Goal: Transaction & Acquisition: Book appointment/travel/reservation

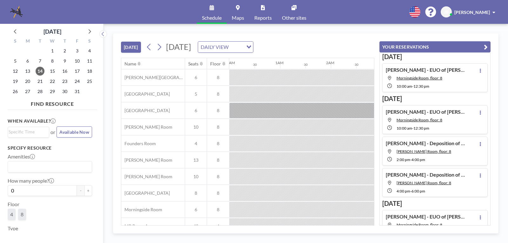
scroll to position [0, 381]
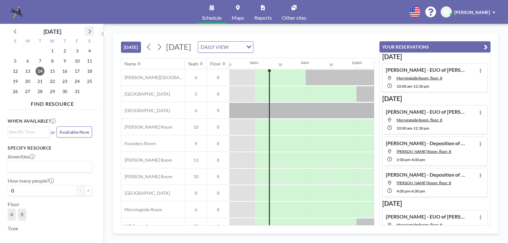
click at [91, 30] on icon at bounding box center [89, 31] width 8 height 8
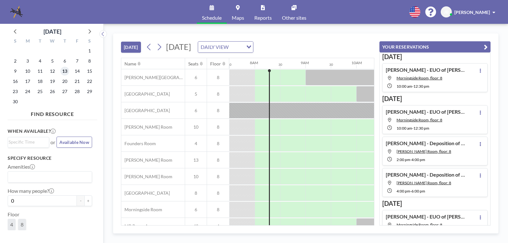
click at [65, 71] on span "13" at bounding box center [64, 71] width 9 height 9
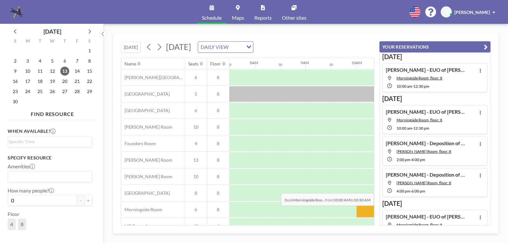
click at [361, 210] on div at bounding box center [368, 209] width 25 height 16
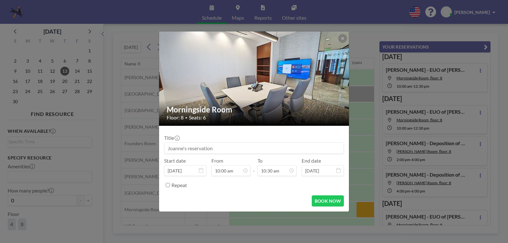
scroll to position [226, 0]
drag, startPoint x: 187, startPoint y: 148, endPoint x: 183, endPoint y: 148, distance: 4.5
click at [187, 148] on input at bounding box center [253, 147] width 179 height 11
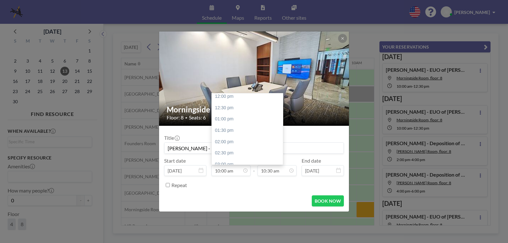
scroll to position [266, 0]
type input "[PERSON_NAME] - EUO of [PERSON_NAME]"
click at [222, 123] on div "01:00 pm" at bounding box center [249, 126] width 74 height 11
type input "01:00 pm"
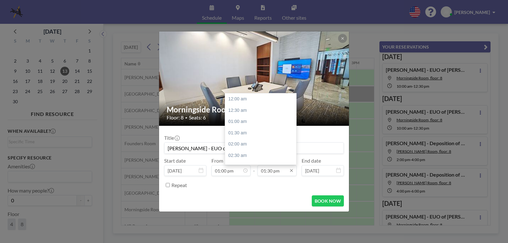
scroll to position [305, 0]
click at [239, 131] on div "03:00 pm" at bounding box center [262, 132] width 74 height 11
type input "03:00 pm"
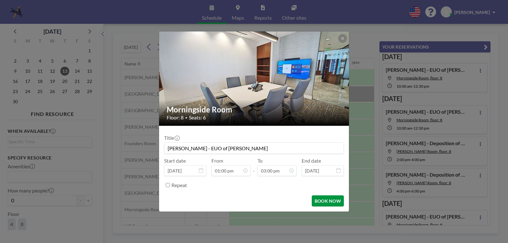
drag, startPoint x: 321, startPoint y: 202, endPoint x: 317, endPoint y: 201, distance: 4.9
click at [322, 202] on button "BOOK NOW" at bounding box center [328, 200] width 32 height 11
